Goal: Navigation & Orientation: Find specific page/section

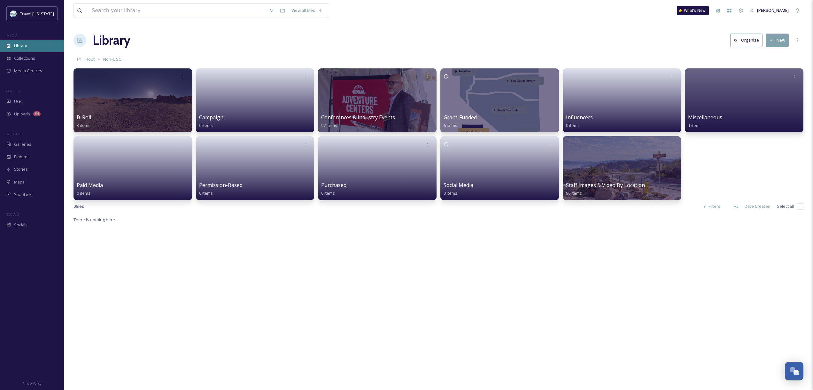
click at [21, 46] on span "Library" at bounding box center [20, 46] width 13 height 6
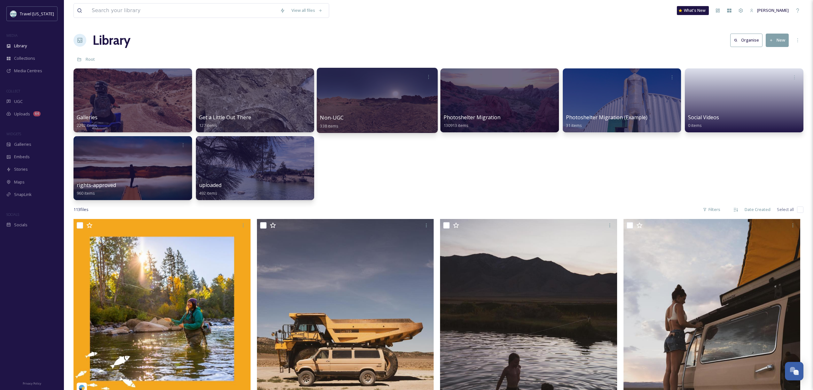
click at [361, 101] on div at bounding box center [377, 100] width 121 height 65
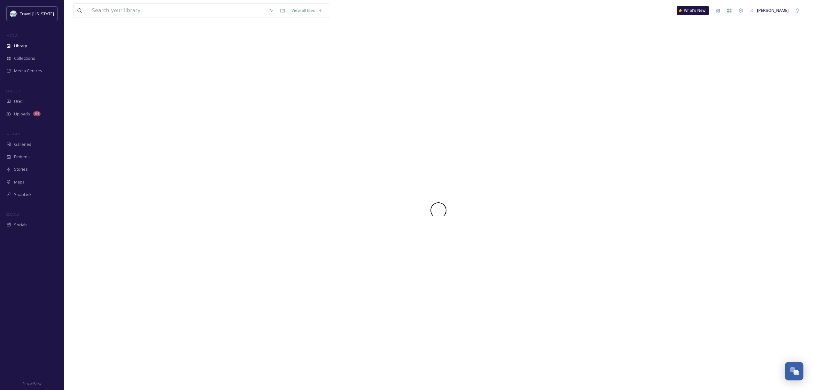
click at [361, 101] on div at bounding box center [438, 210] width 730 height 359
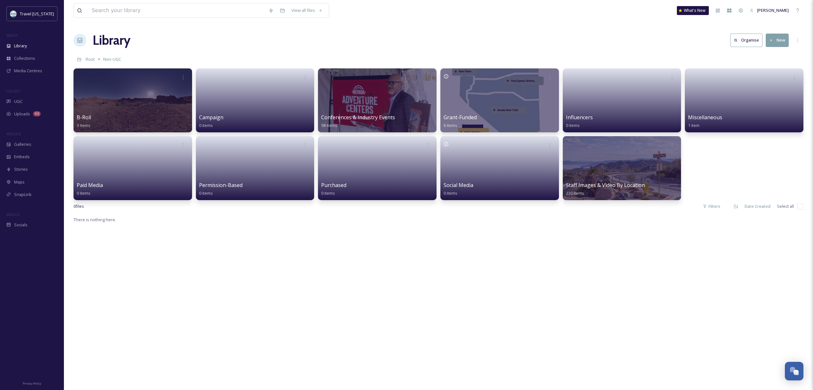
click at [284, 41] on div "Library Organise New" at bounding box center [438, 40] width 730 height 19
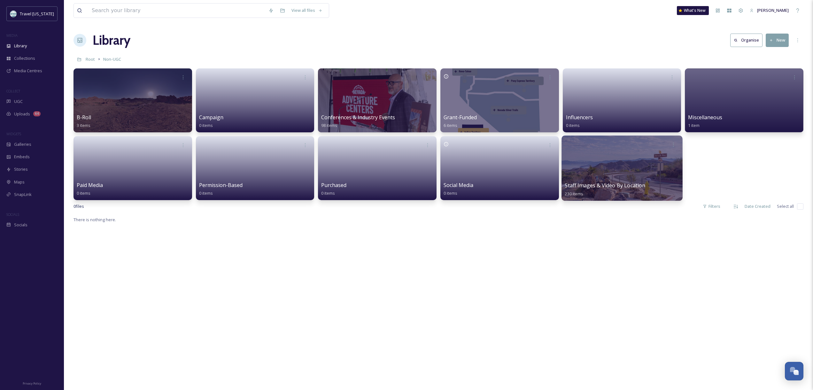
click at [597, 176] on div at bounding box center [621, 167] width 121 height 65
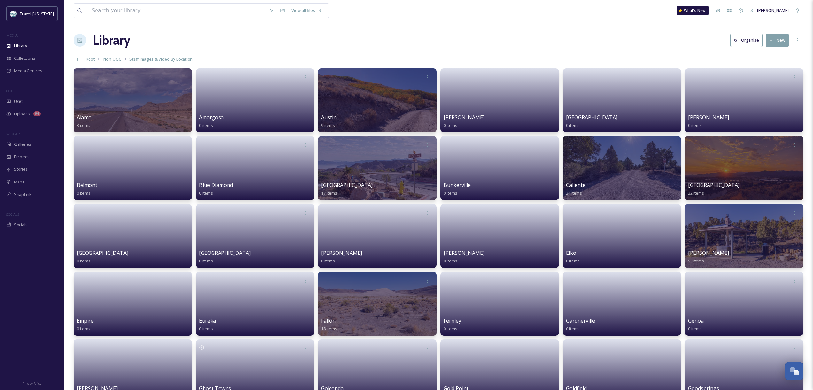
click at [299, 40] on div "Library Organise New" at bounding box center [438, 40] width 730 height 19
click at [716, 246] on div at bounding box center [744, 235] width 121 height 65
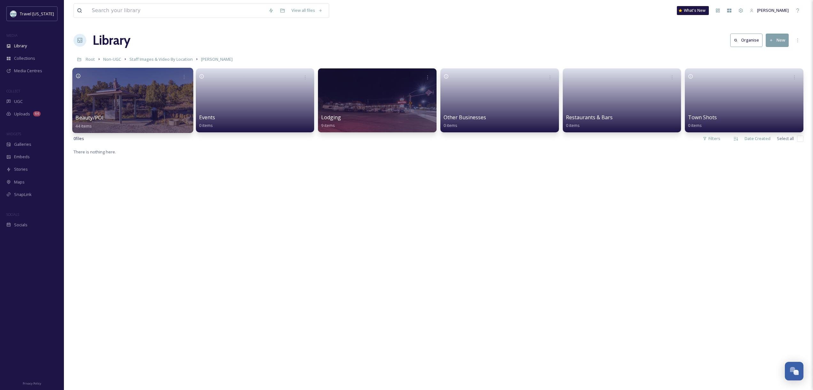
click at [118, 99] on div at bounding box center [132, 100] width 121 height 65
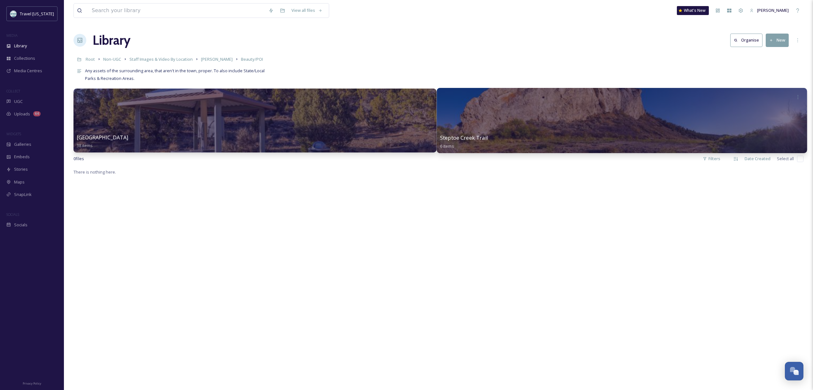
click at [524, 130] on div at bounding box center [622, 120] width 370 height 65
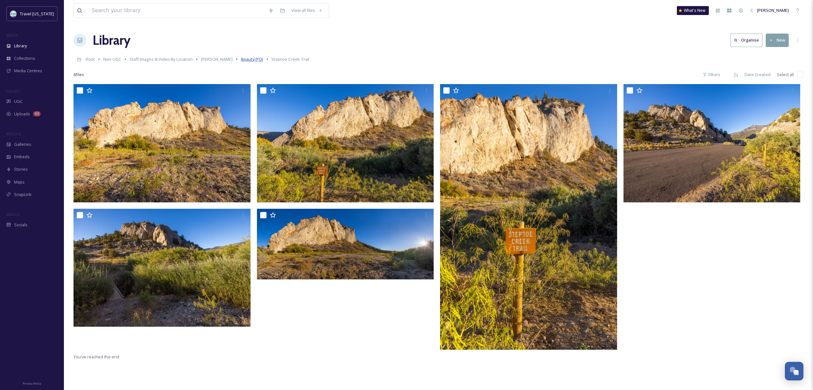
click at [241, 58] on span "Beauty/POI" at bounding box center [252, 59] width 22 height 6
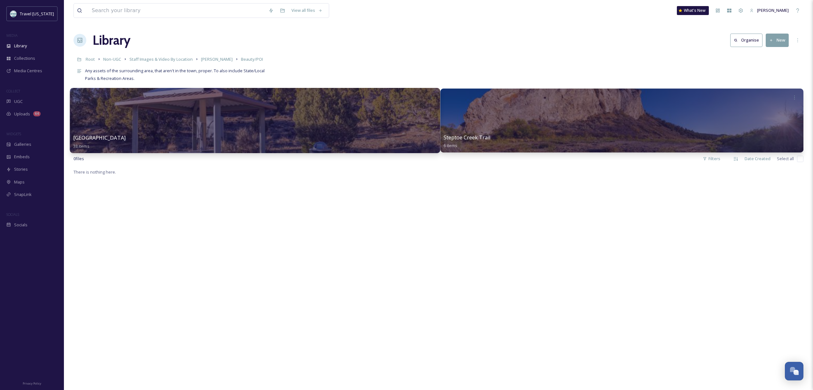
click at [174, 123] on div at bounding box center [255, 120] width 370 height 65
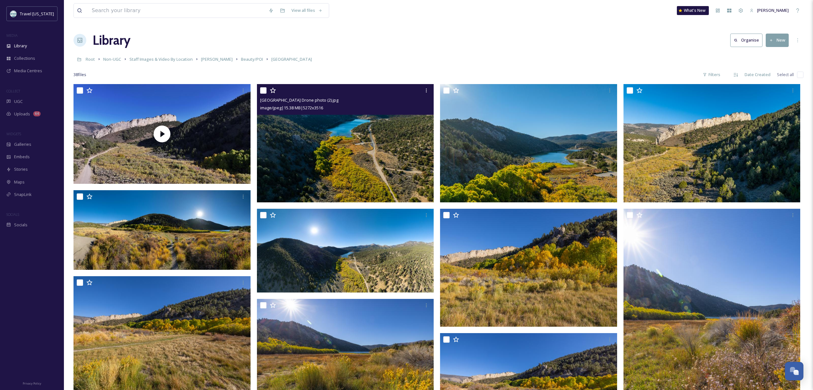
click at [344, 149] on img at bounding box center [345, 143] width 177 height 118
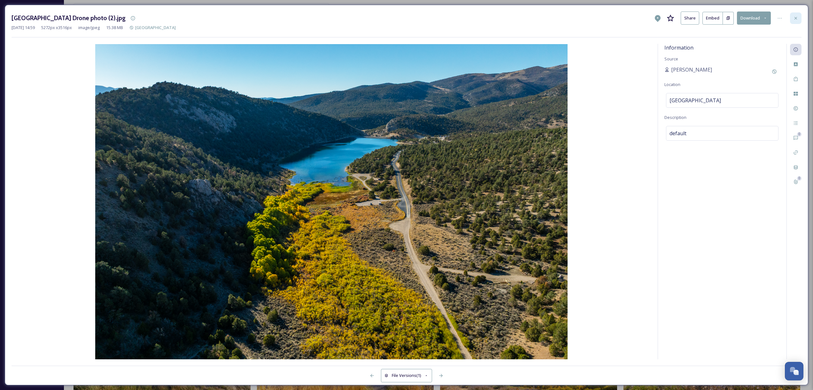
click at [800, 17] on div at bounding box center [795, 17] width 11 height 11
